Goal: Information Seeking & Learning: Learn about a topic

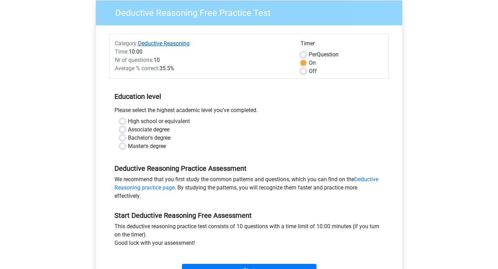
scroll to position [57, 0]
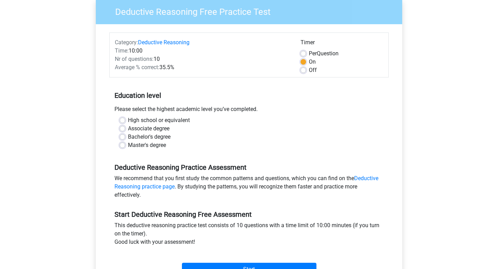
click at [128, 121] on label "High school or equivalent" at bounding box center [159, 120] width 62 height 8
click at [123, 121] on input "High school or equivalent" at bounding box center [123, 119] width 6 height 7
radio input "true"
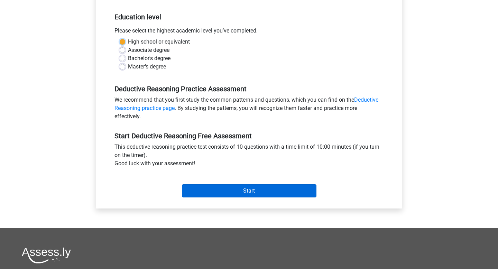
scroll to position [137, 0]
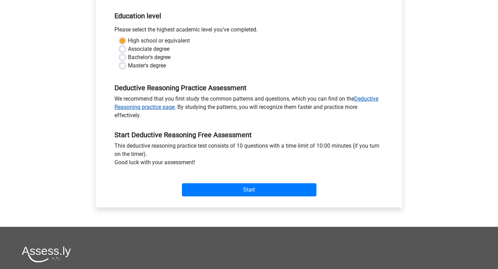
click at [364, 99] on link "Deductive Reasoning practice page" at bounding box center [246, 102] width 264 height 15
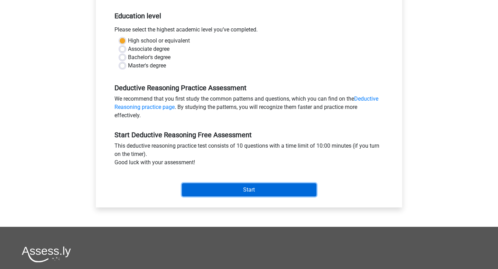
click at [234, 192] on input "Start" at bounding box center [249, 189] width 135 height 13
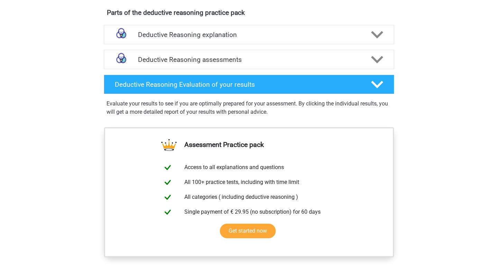
scroll to position [428, 0]
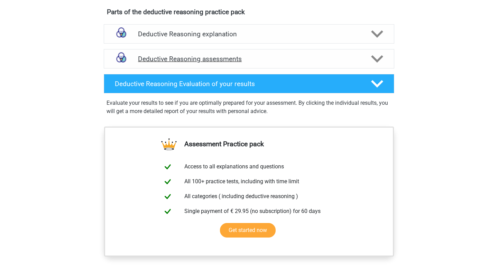
click at [297, 63] on h4 "Deductive Reasoning assessments" at bounding box center [249, 59] width 222 height 8
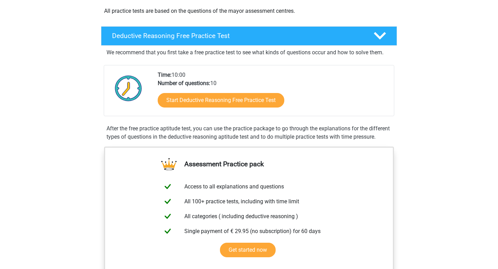
scroll to position [0, 0]
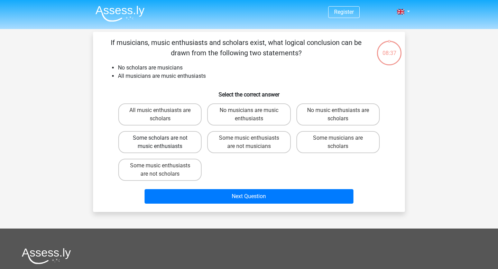
click at [184, 148] on label "Some scholars are not music enthusiasts" at bounding box center [159, 142] width 83 height 22
click at [165, 142] on input "Some scholars are not music enthusiasts" at bounding box center [162, 140] width 4 height 4
radio input "true"
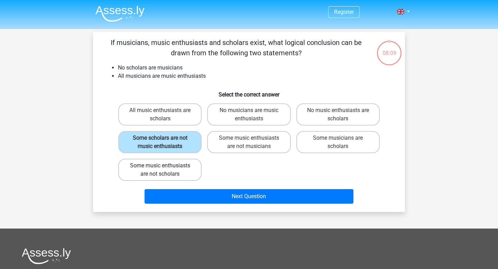
click at [181, 176] on label "Some music enthusiasts are not scholars" at bounding box center [159, 170] width 83 height 22
click at [165, 170] on input "Some music enthusiasts are not scholars" at bounding box center [162, 168] width 4 height 4
radio input "true"
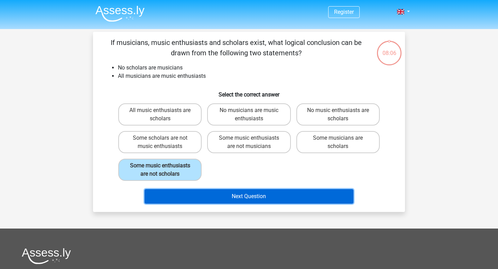
click at [188, 195] on button "Next Question" at bounding box center [249, 196] width 209 height 15
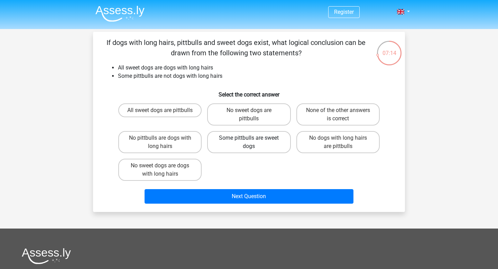
click at [258, 143] on label "Some pittbulls are sweet dogs" at bounding box center [248, 142] width 83 height 22
click at [253, 142] on input "Some pittbulls are sweet dogs" at bounding box center [251, 140] width 4 height 4
radio input "true"
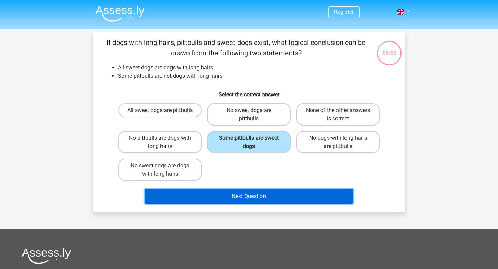
click at [265, 195] on button "Next Question" at bounding box center [249, 196] width 209 height 15
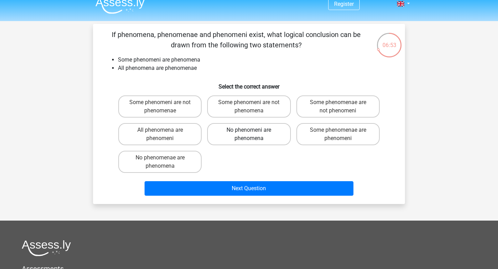
scroll to position [7, 0]
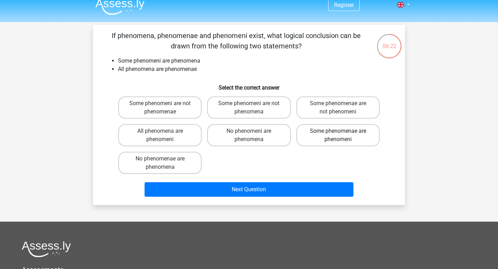
click at [321, 132] on label "Some phenomenae are phenomeni" at bounding box center [337, 135] width 83 height 22
click at [338, 132] on input "Some phenomenae are phenomeni" at bounding box center [340, 133] width 4 height 4
radio input "true"
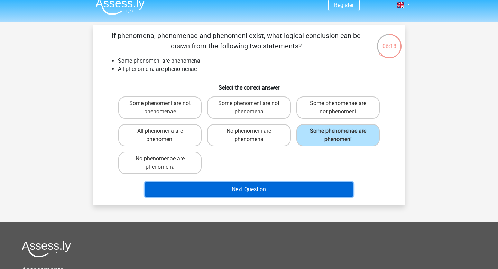
click at [271, 187] on button "Next Question" at bounding box center [249, 189] width 209 height 15
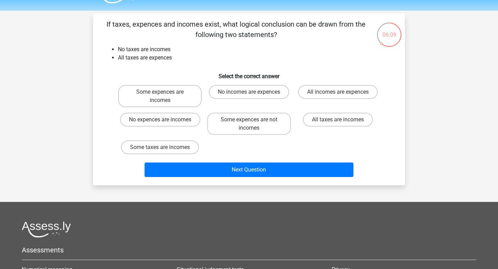
scroll to position [17, 0]
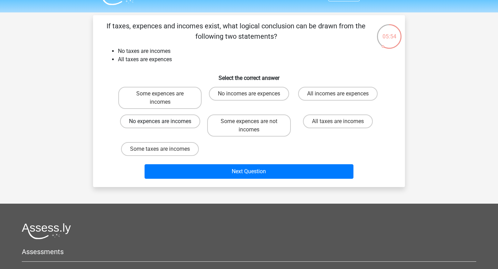
click at [172, 125] on label "No expences are incomes" at bounding box center [160, 121] width 80 height 14
click at [165, 125] on input "No expences are incomes" at bounding box center [162, 123] width 4 height 4
radio input "true"
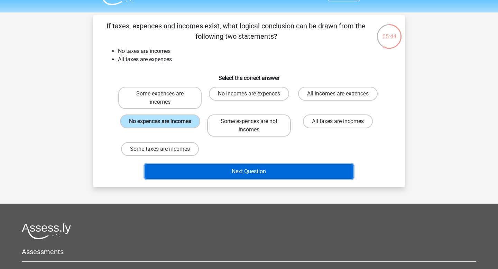
click at [174, 174] on button "Next Question" at bounding box center [249, 171] width 209 height 15
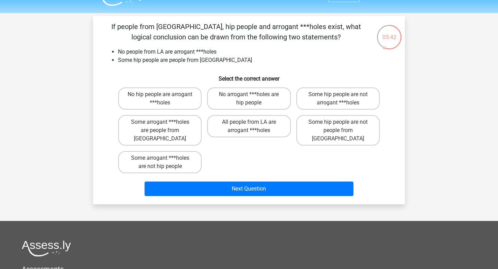
scroll to position [16, 0]
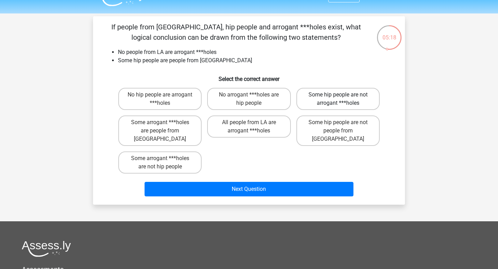
click at [306, 94] on label "Some hip people are not arrogant ***holes" at bounding box center [337, 99] width 83 height 22
click at [338, 95] on input "Some hip people are not arrogant ***holes" at bounding box center [340, 97] width 4 height 4
radio input "true"
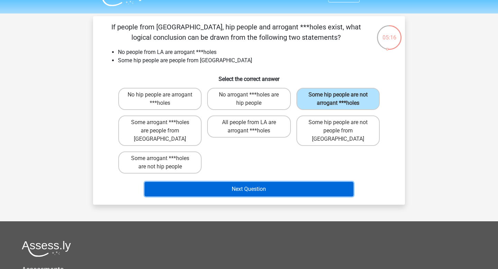
click at [225, 182] on button "Next Question" at bounding box center [249, 189] width 209 height 15
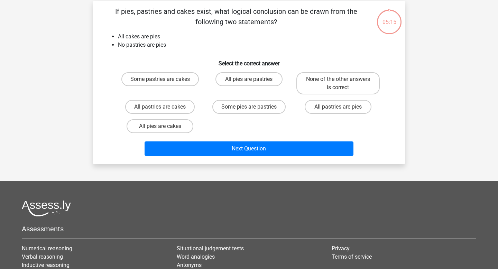
scroll to position [32, 0]
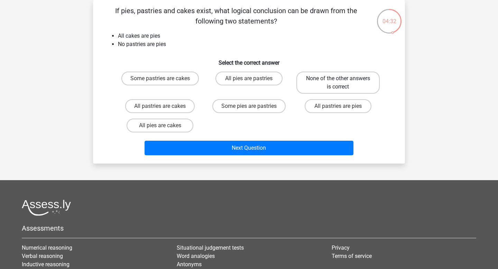
click at [310, 77] on label "None of the other answers is correct" at bounding box center [337, 83] width 83 height 22
click at [338, 79] on input "None of the other answers is correct" at bounding box center [340, 81] width 4 height 4
radio input "true"
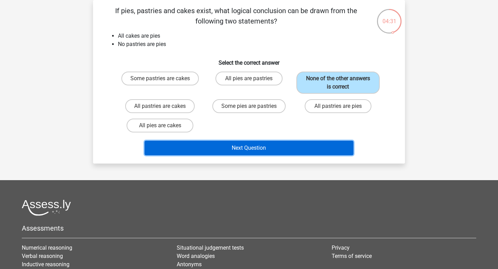
click at [278, 145] on button "Next Question" at bounding box center [249, 148] width 209 height 15
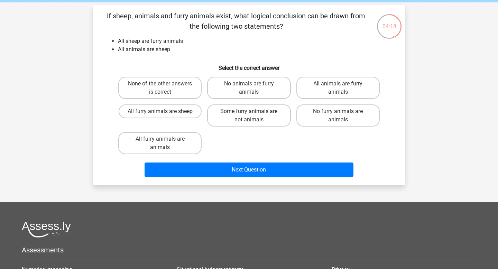
scroll to position [26, 0]
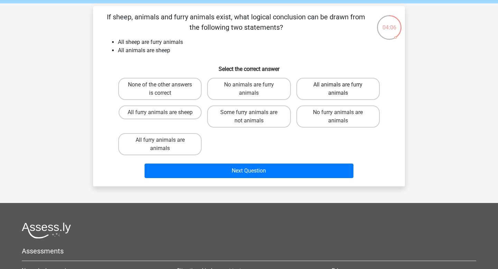
click at [305, 88] on label "All animals are furry animals" at bounding box center [337, 89] width 83 height 22
click at [338, 88] on input "All animals are furry animals" at bounding box center [340, 87] width 4 height 4
radio input "true"
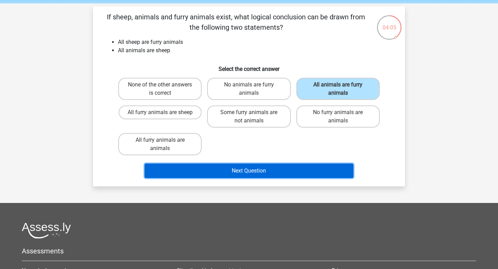
click at [259, 166] on button "Next Question" at bounding box center [249, 171] width 209 height 15
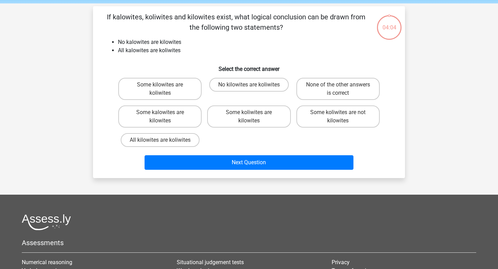
scroll to position [32, 0]
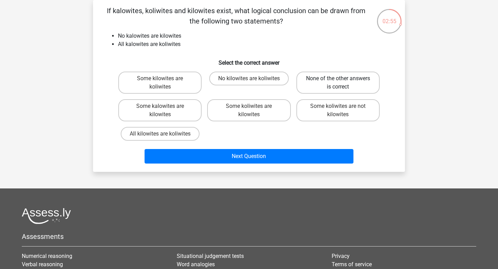
click at [313, 90] on label "None of the other answers is correct" at bounding box center [337, 83] width 83 height 22
click at [338, 83] on input "None of the other answers is correct" at bounding box center [340, 81] width 4 height 4
radio input "true"
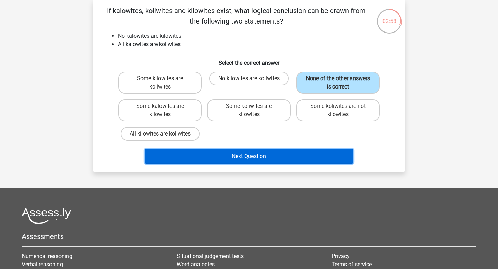
click at [266, 162] on button "Next Question" at bounding box center [249, 156] width 209 height 15
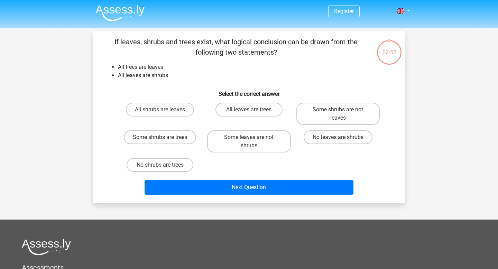
scroll to position [3, 0]
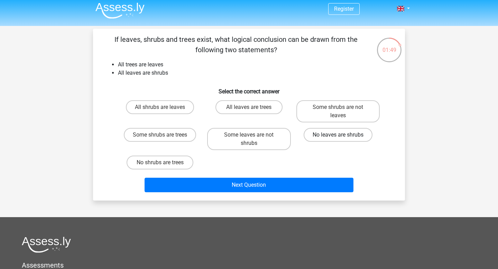
click at [321, 131] on label "No leaves are shrubs" at bounding box center [338, 135] width 69 height 14
click at [338, 135] on input "No leaves are shrubs" at bounding box center [340, 137] width 4 height 4
radio input "true"
click at [262, 173] on div "Next Question" at bounding box center [249, 183] width 290 height 23
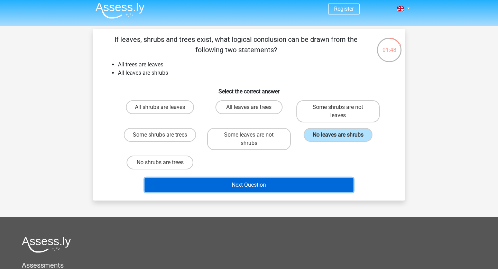
click at [259, 181] on button "Next Question" at bounding box center [249, 185] width 209 height 15
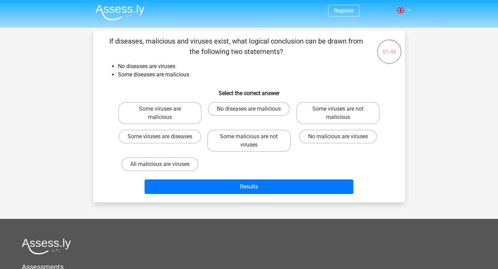
scroll to position [0, 0]
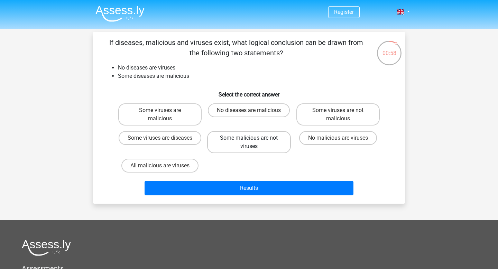
click at [264, 145] on label "Some malicious are not viruses" at bounding box center [248, 142] width 83 height 22
click at [253, 142] on input "Some malicious are not viruses" at bounding box center [251, 140] width 4 height 4
radio input "true"
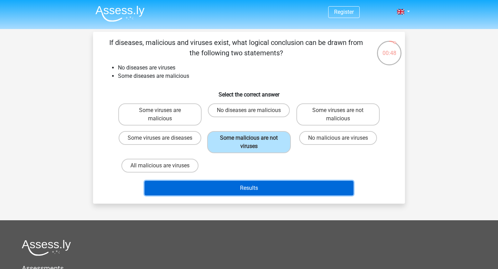
click at [211, 184] on button "Results" at bounding box center [249, 188] width 209 height 15
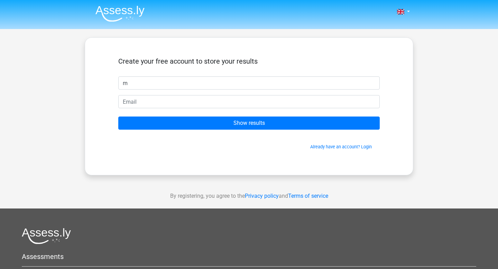
type input "m"
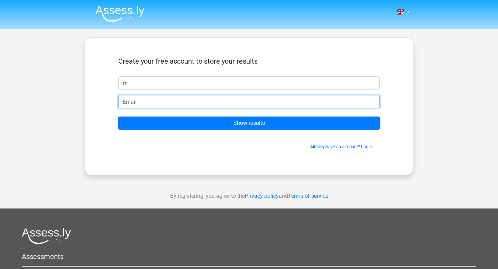
click at [238, 102] on input "email" at bounding box center [248, 101] width 261 height 13
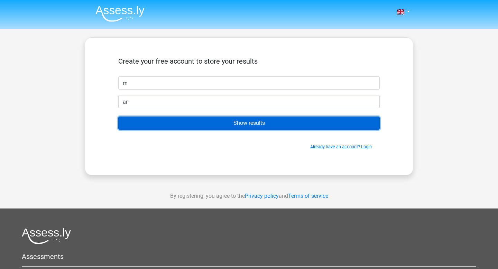
click at [251, 123] on input "Show results" at bounding box center [248, 123] width 261 height 13
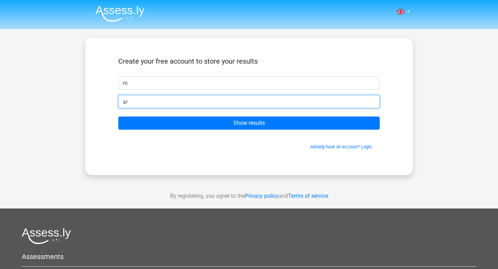
type input "a"
type input "milo@arlinghausfamily.com"
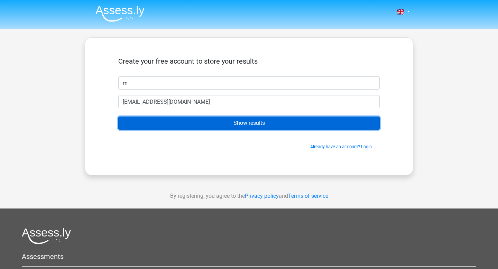
click at [224, 124] on input "Show results" at bounding box center [248, 123] width 261 height 13
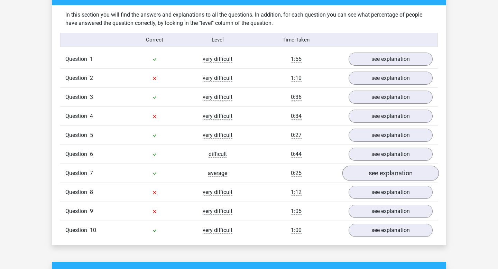
scroll to position [522, 0]
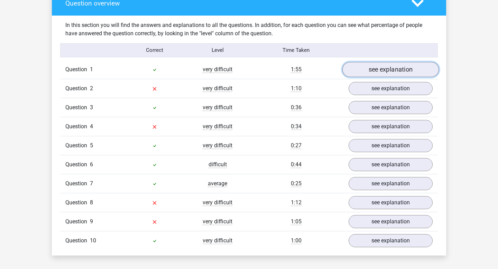
click at [361, 70] on link "see explanation" at bounding box center [390, 69] width 96 height 15
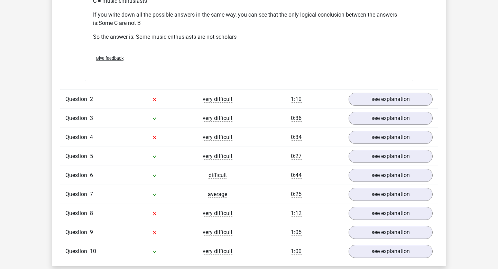
scroll to position [795, 0]
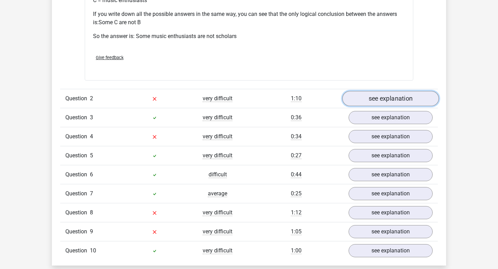
click at [372, 100] on link "see explanation" at bounding box center [390, 98] width 96 height 15
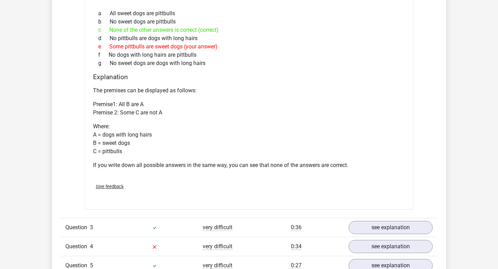
scroll to position [945, 0]
